Goal: Information Seeking & Learning: Learn about a topic

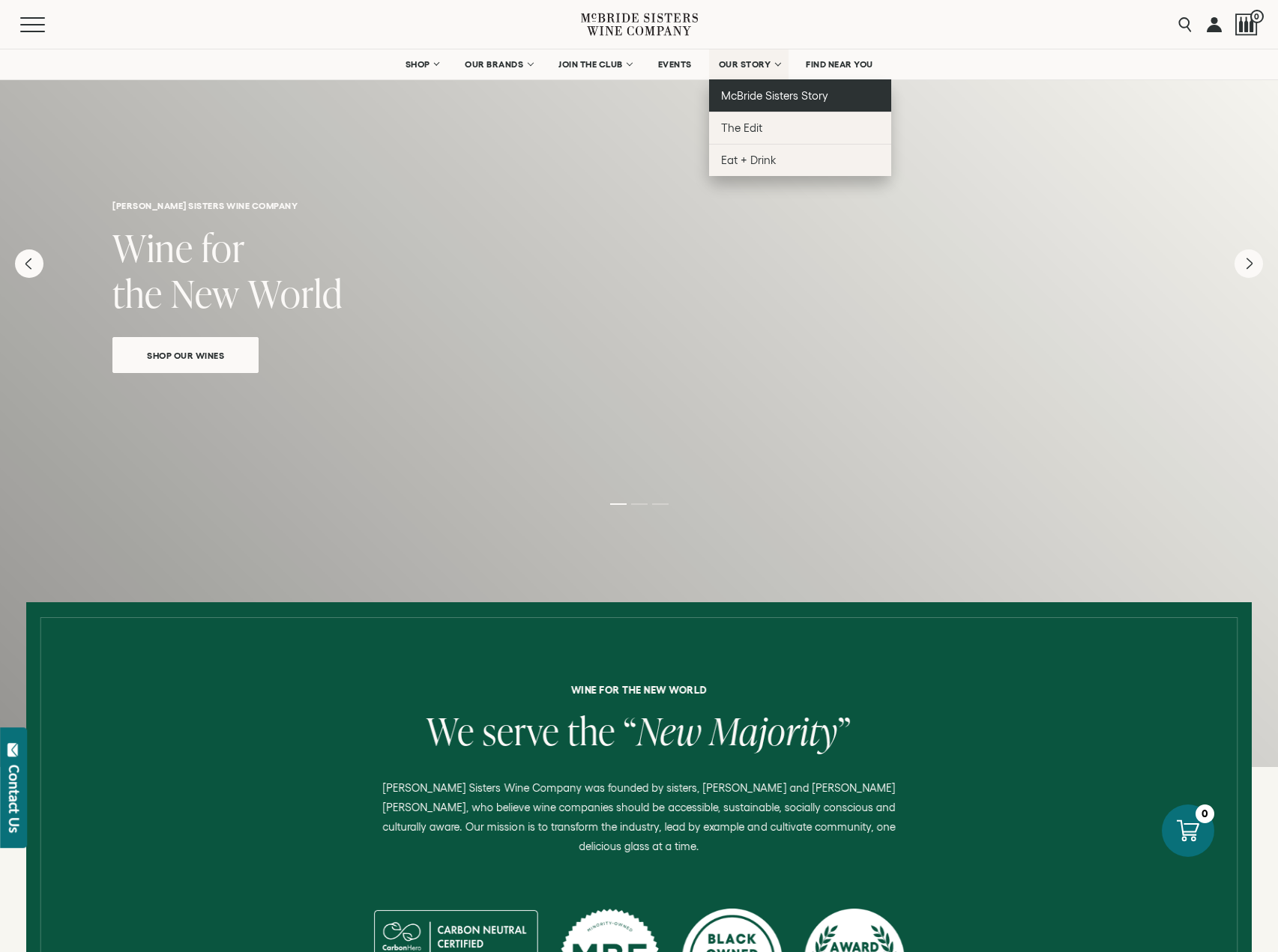
click at [753, 98] on span "McBride Sisters Story" at bounding box center [774, 95] width 107 height 13
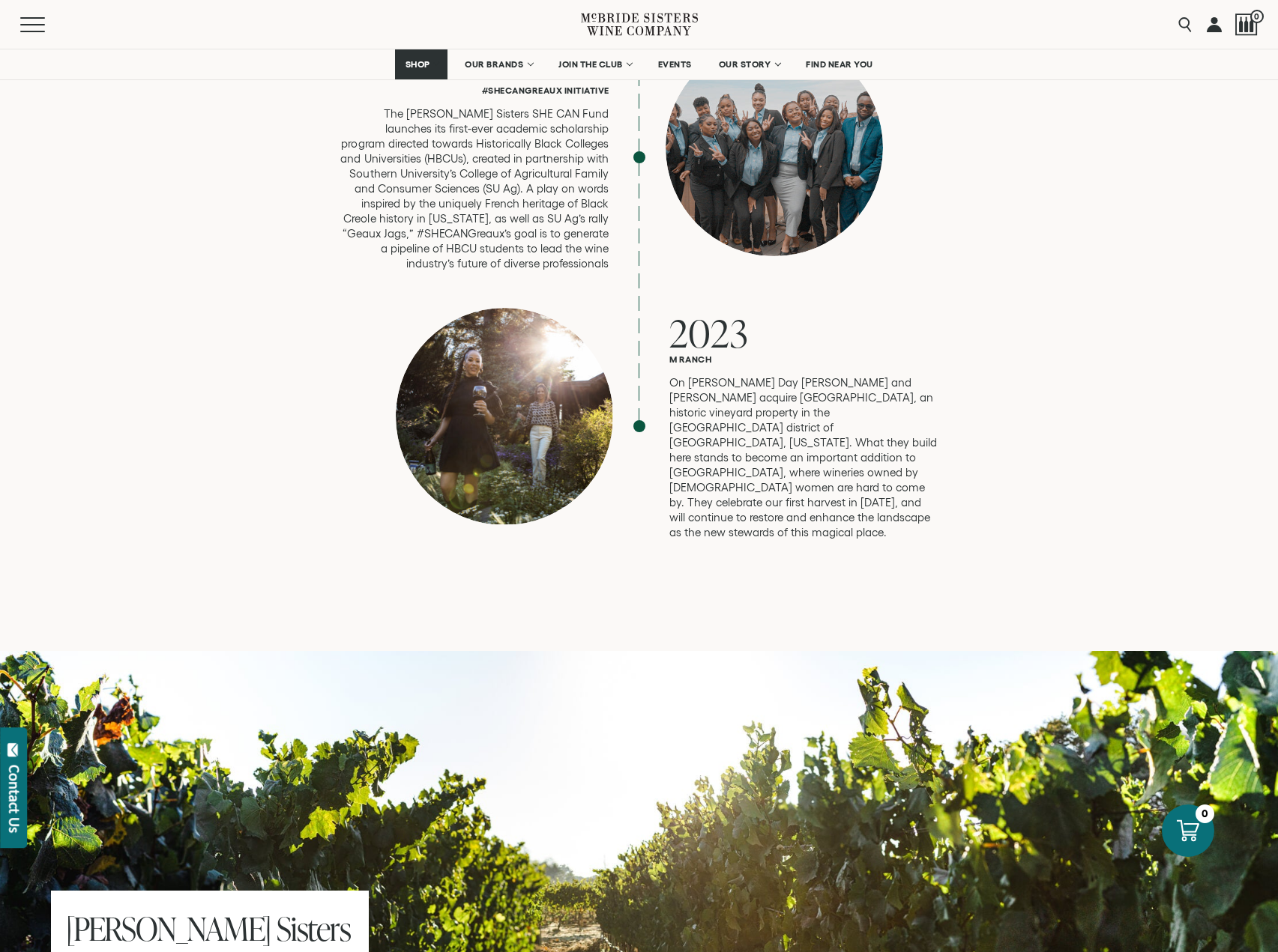
scroll to position [4421, 0]
